Goal: Information Seeking & Learning: Learn about a topic

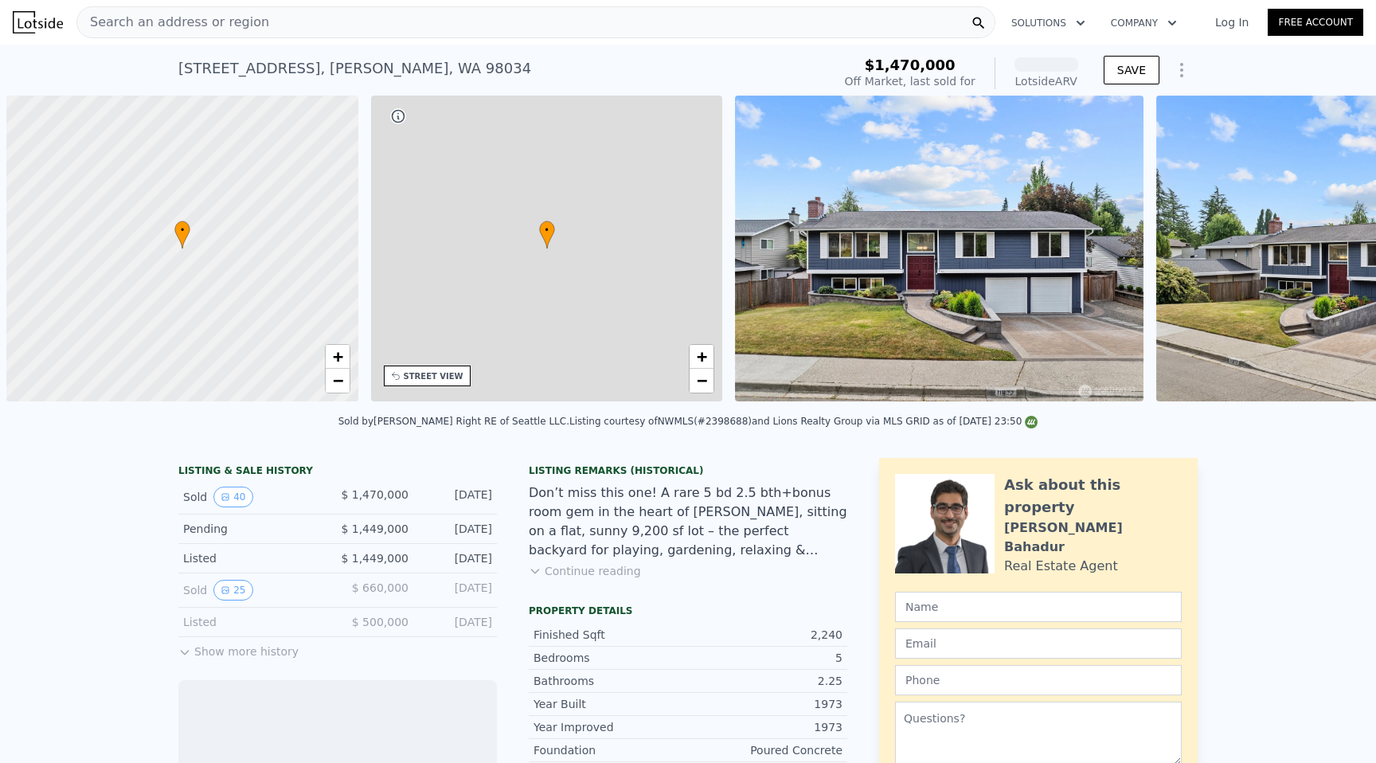
scroll to position [0, 6]
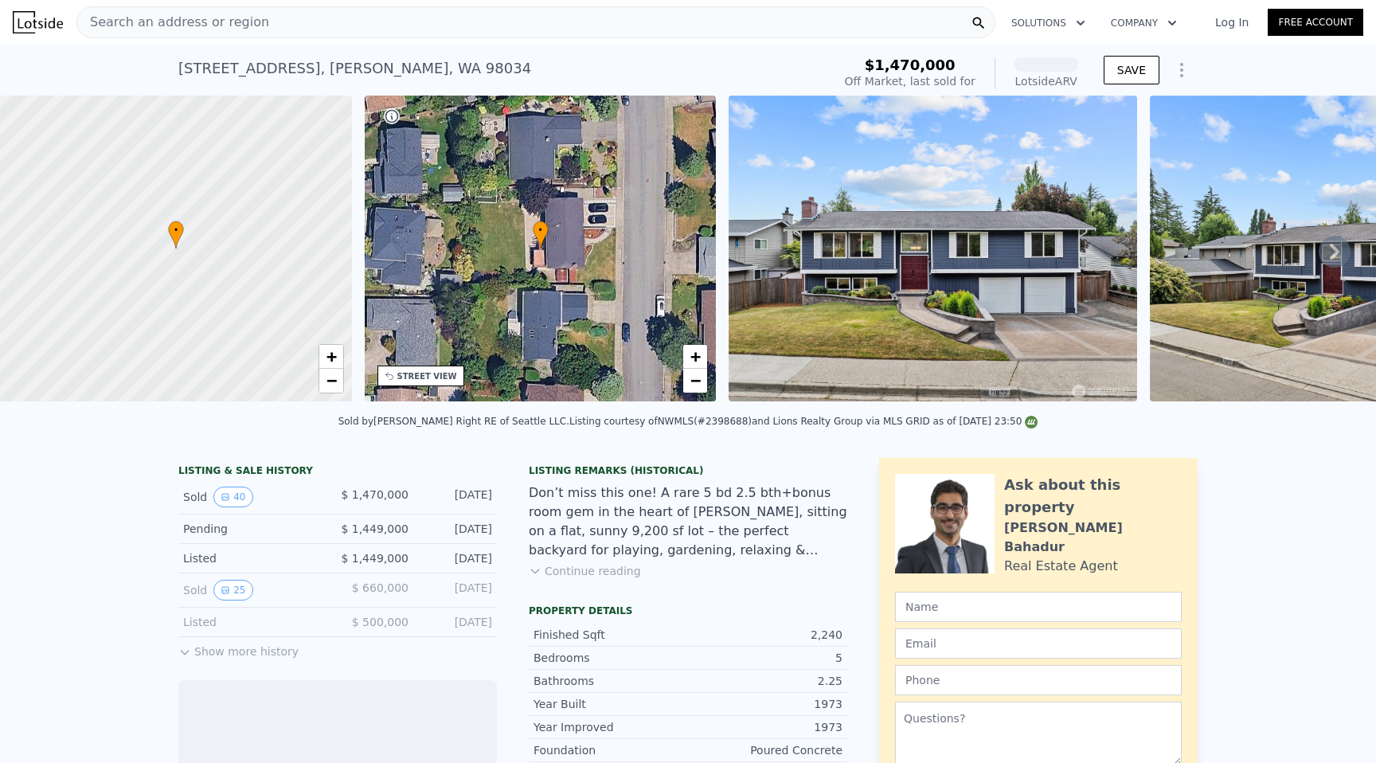
click at [295, 21] on div "Search an address or region" at bounding box center [535, 22] width 919 height 32
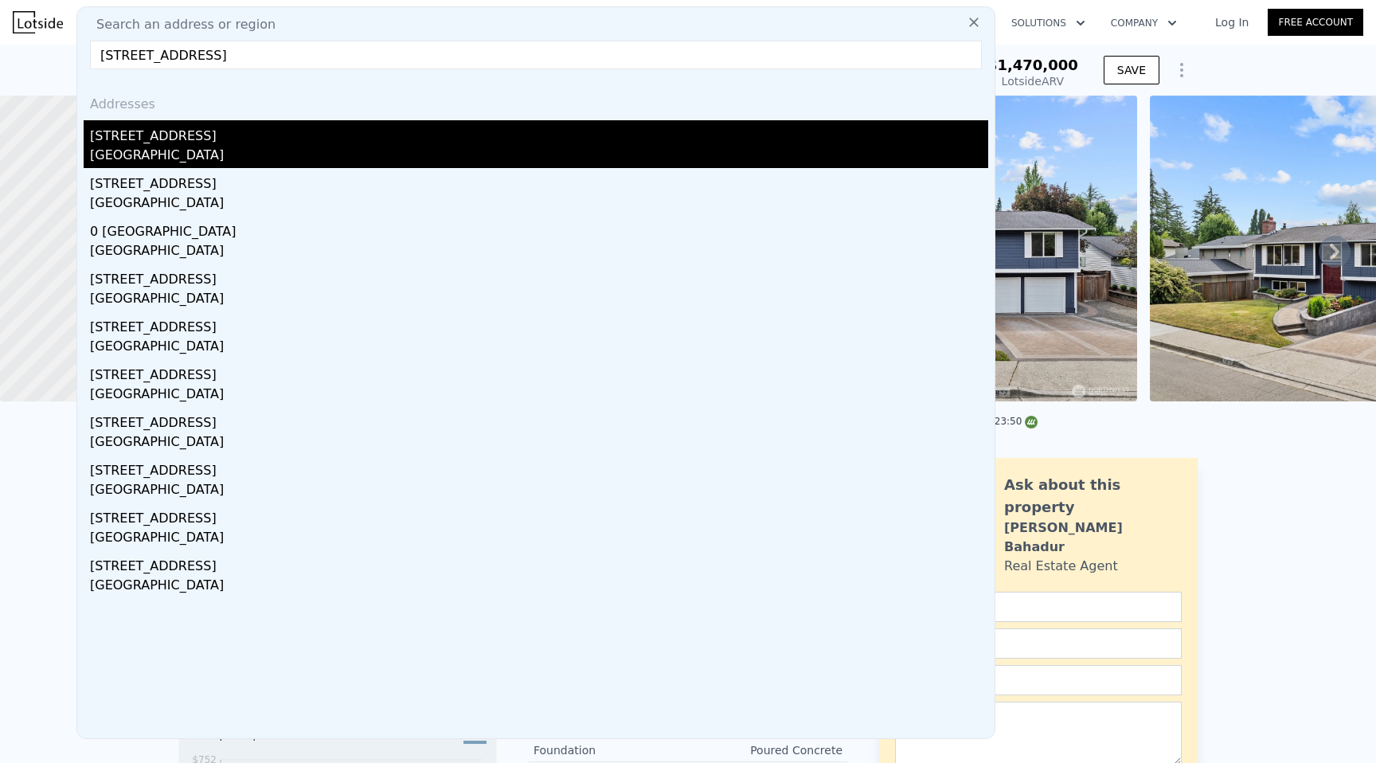
type input "[STREET_ADDRESS]"
click at [285, 135] on div "[STREET_ADDRESS]" at bounding box center [539, 132] width 898 height 25
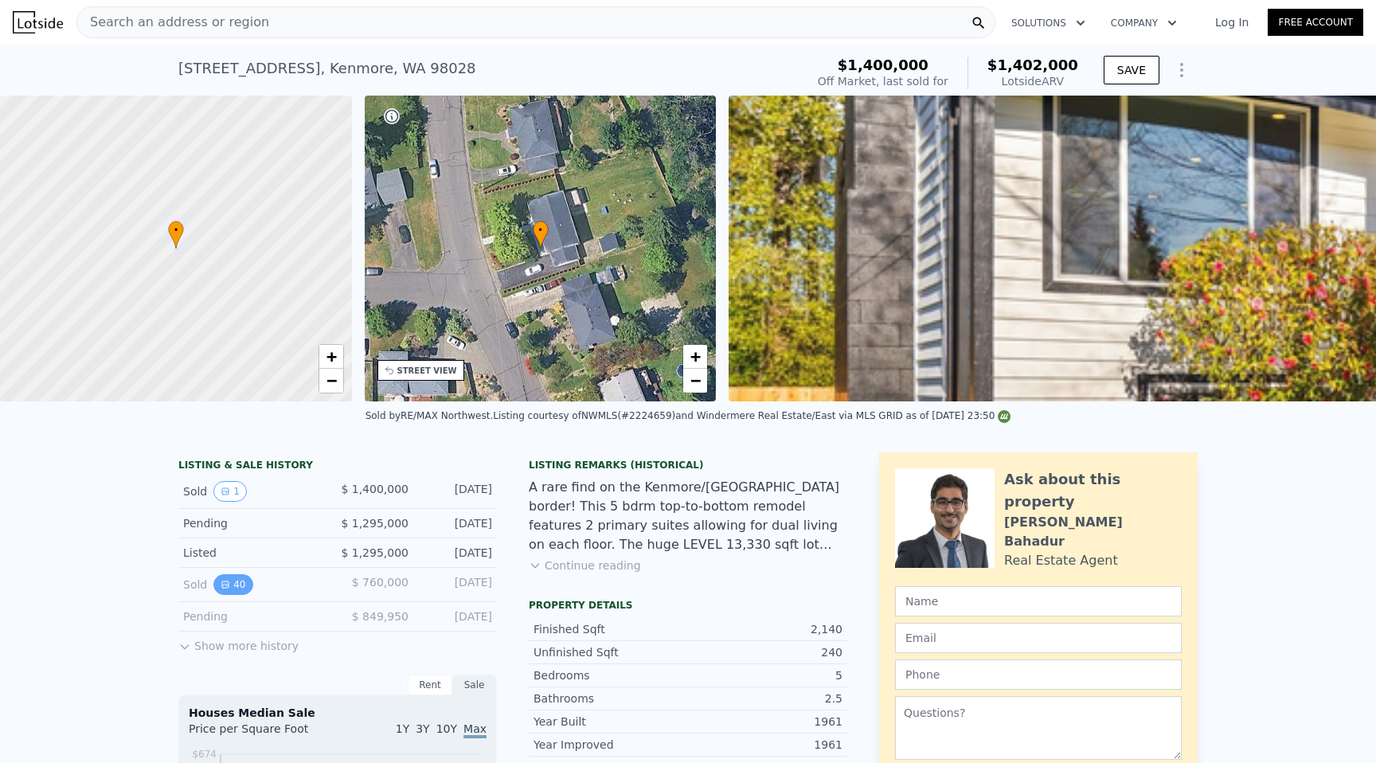
click at [244, 585] on button "40" at bounding box center [232, 584] width 39 height 21
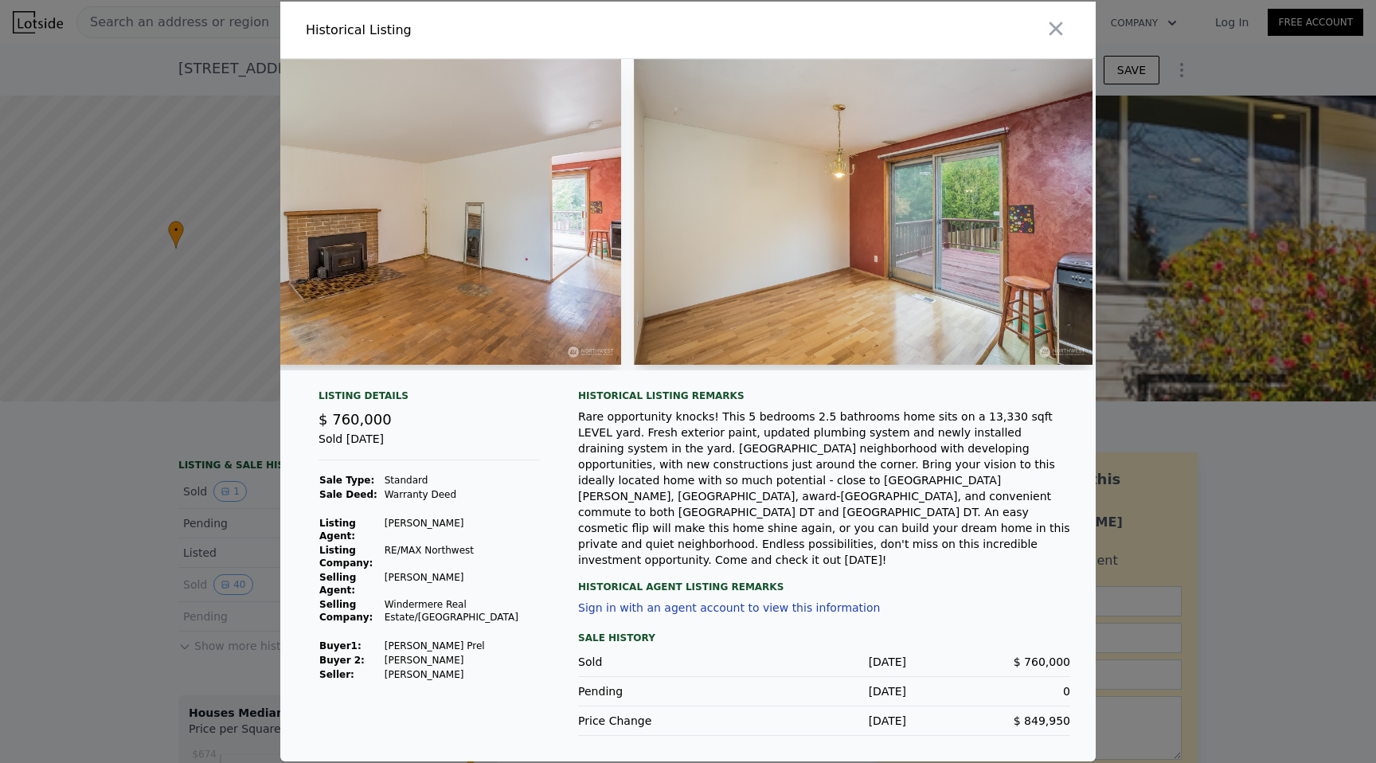
scroll to position [0, 2120]
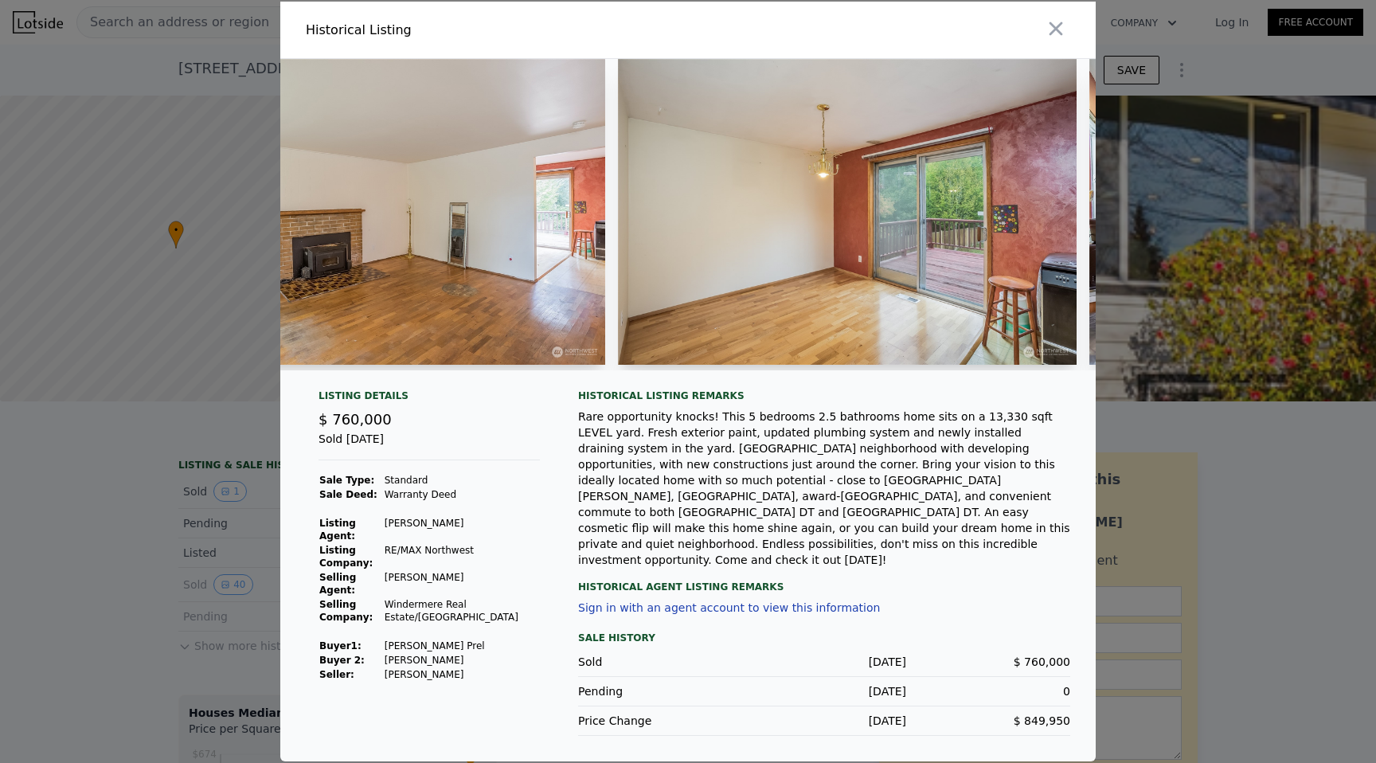
click at [105, 597] on div at bounding box center [688, 381] width 1376 height 763
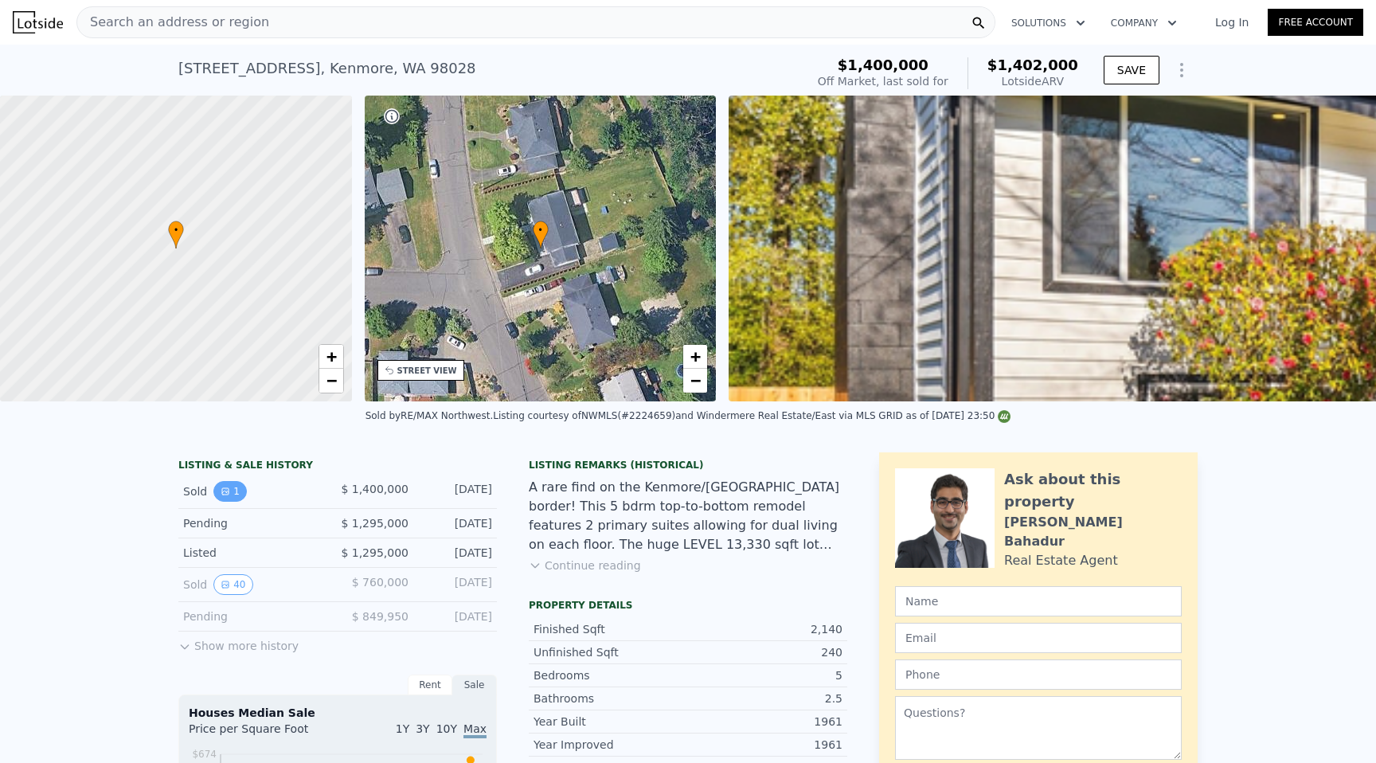
click at [225, 491] on icon "View historical data" at bounding box center [225, 491] width 6 height 6
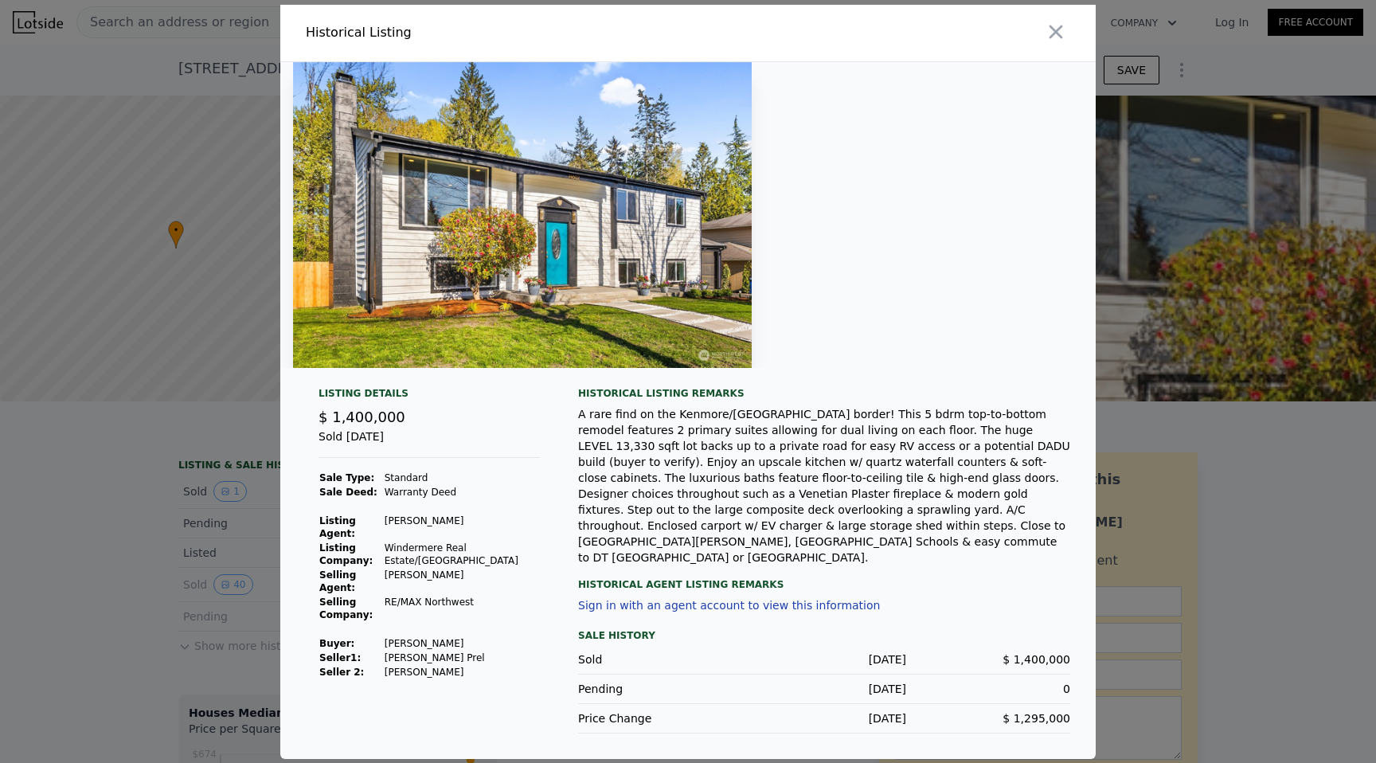
click at [228, 497] on div at bounding box center [688, 381] width 1376 height 763
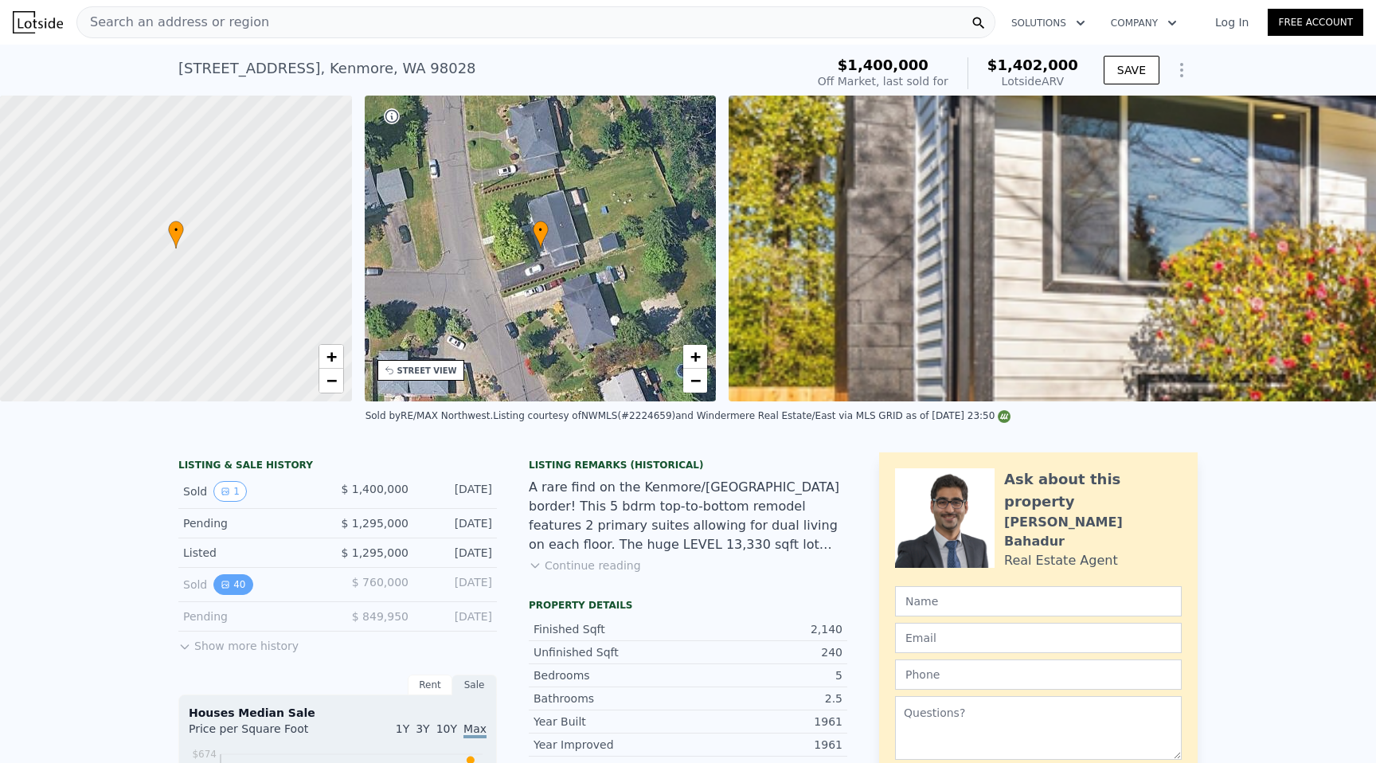
click at [237, 579] on button "40" at bounding box center [232, 584] width 39 height 21
